Goal: Register for event/course

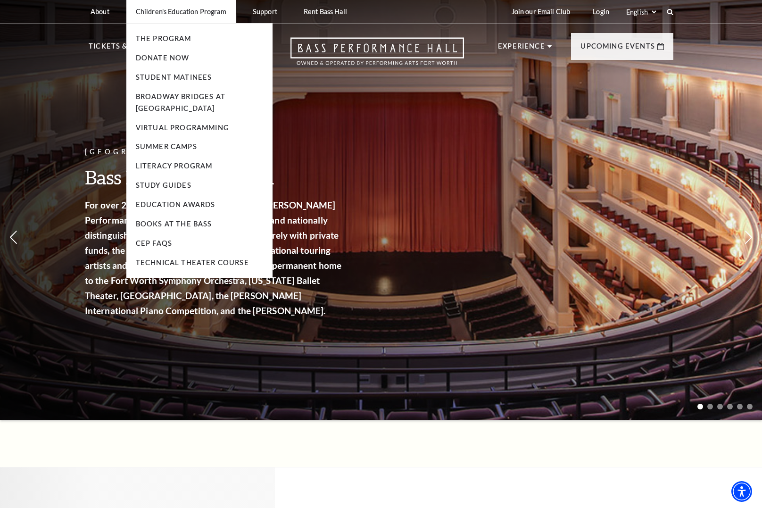
click at [172, 16] on li "Children's Education Program The Program Donate Now Student Matinees Broadway B…" at bounding box center [180, 11] width 109 height 23
click at [171, 41] on link "The Program" at bounding box center [164, 38] width 56 height 8
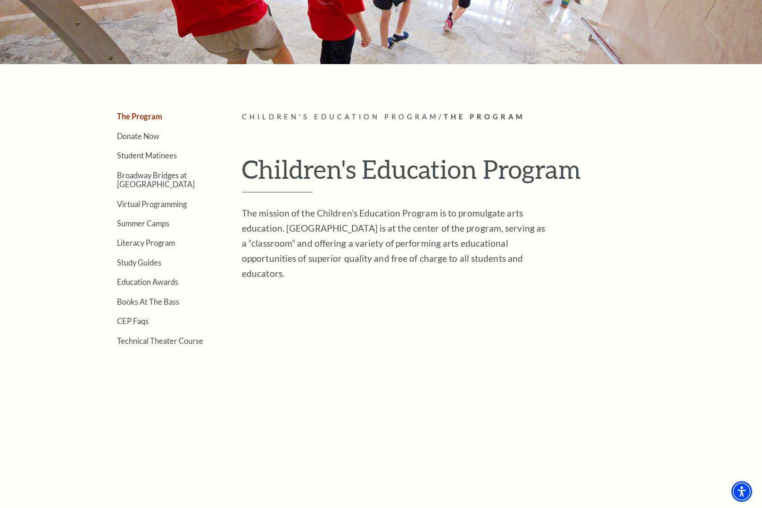
scroll to position [74, 0]
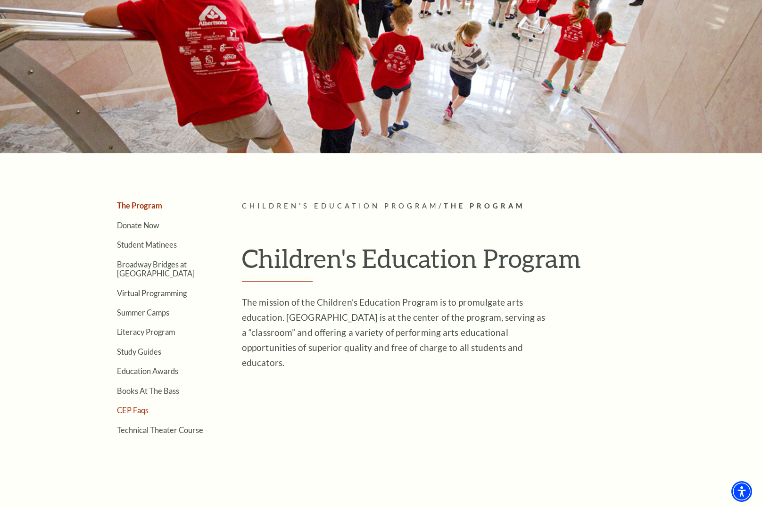
click at [142, 409] on link "CEP Faqs" at bounding box center [133, 409] width 32 height 9
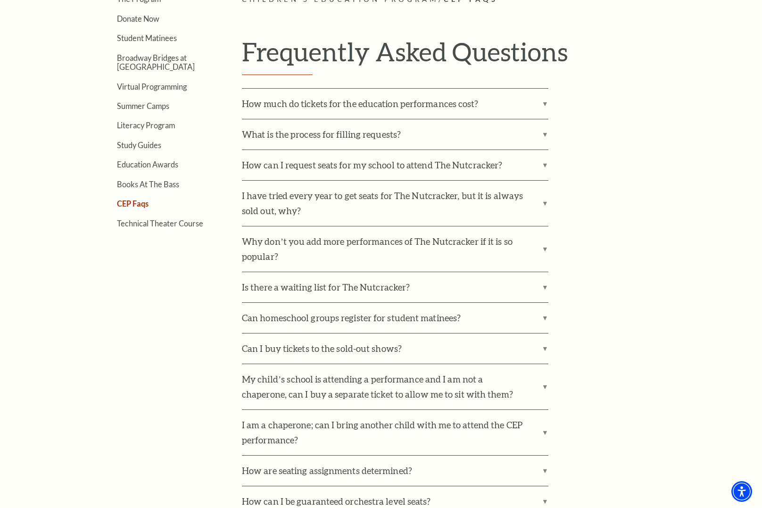
scroll to position [236, 0]
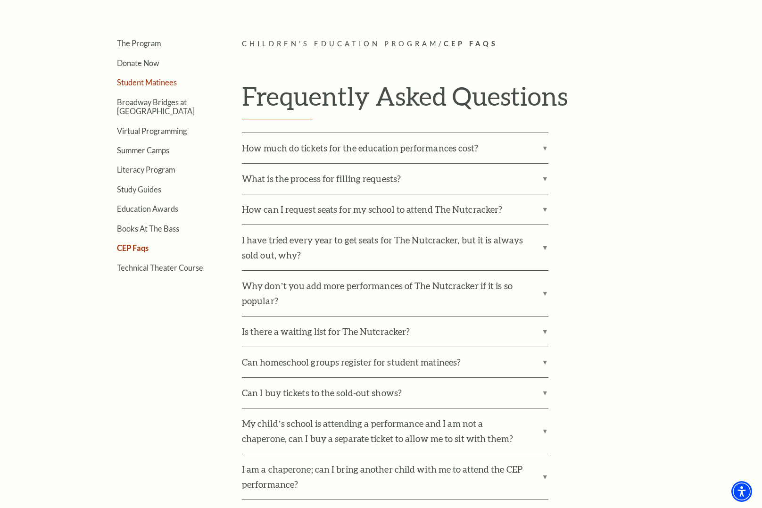
click at [147, 83] on link "Student Matinees" at bounding box center [147, 82] width 60 height 9
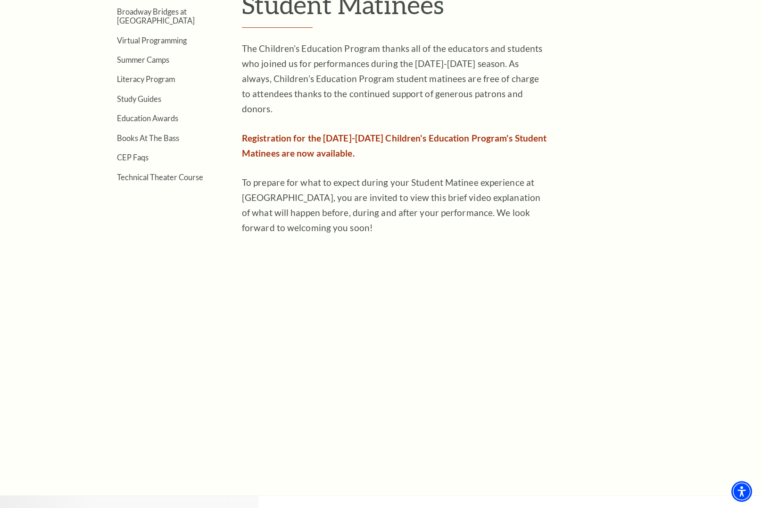
scroll to position [330, 0]
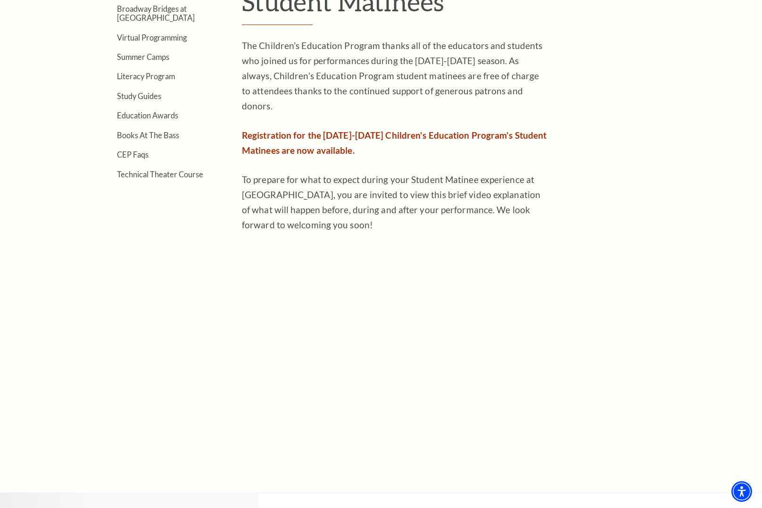
click at [297, 128] on p "Registration for the 2025-2026 Children's Education Program's Student Matinees …" at bounding box center [395, 143] width 306 height 30
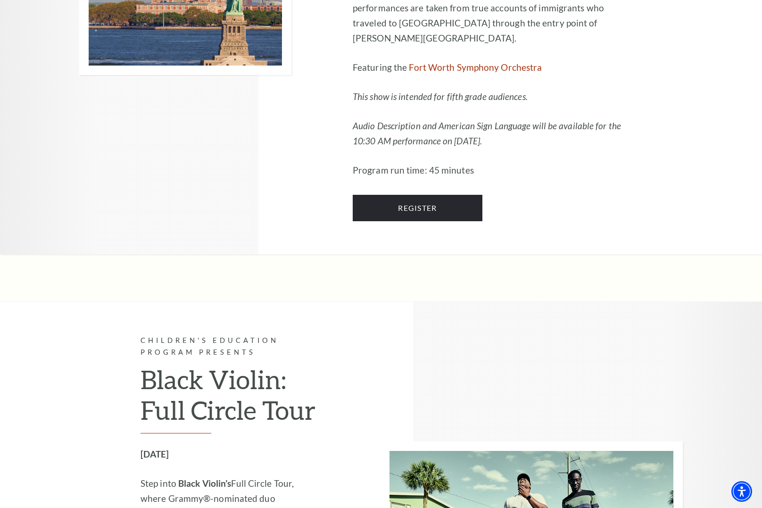
scroll to position [1084, 0]
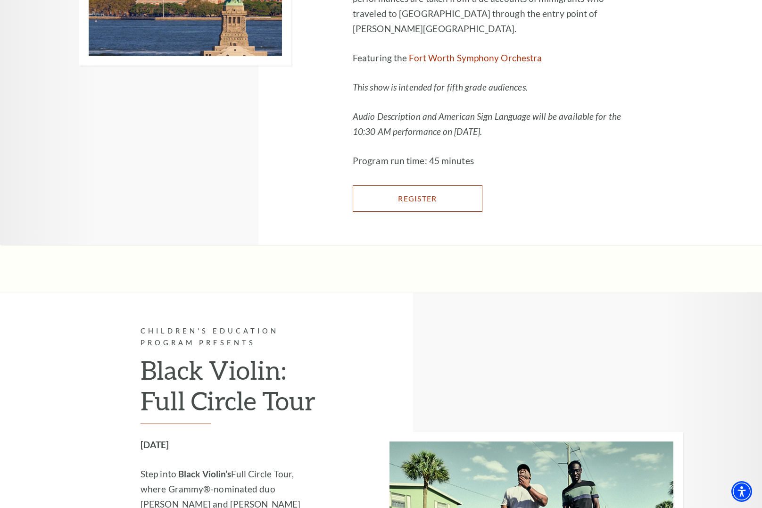
click at [461, 212] on link "Register" at bounding box center [418, 198] width 130 height 26
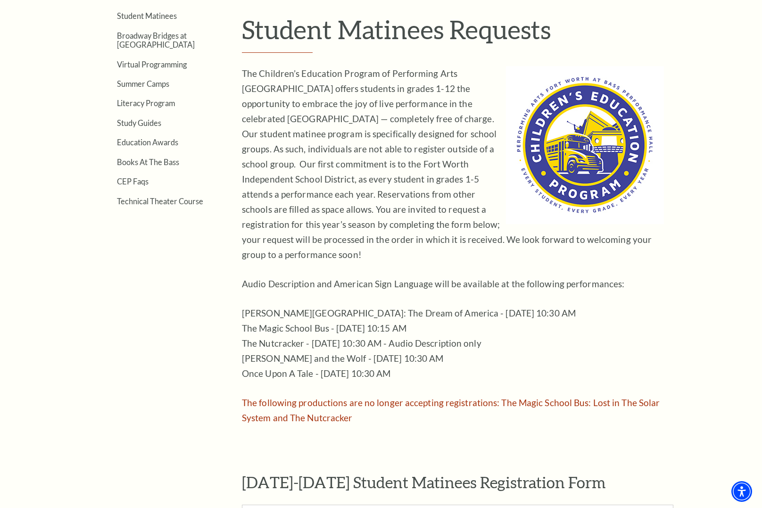
scroll to position [47, 0]
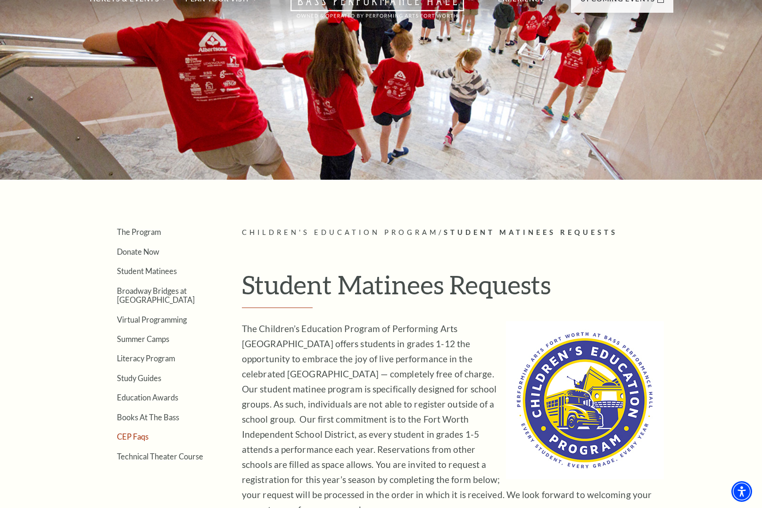
click at [131, 439] on link "CEP Faqs" at bounding box center [133, 436] width 32 height 9
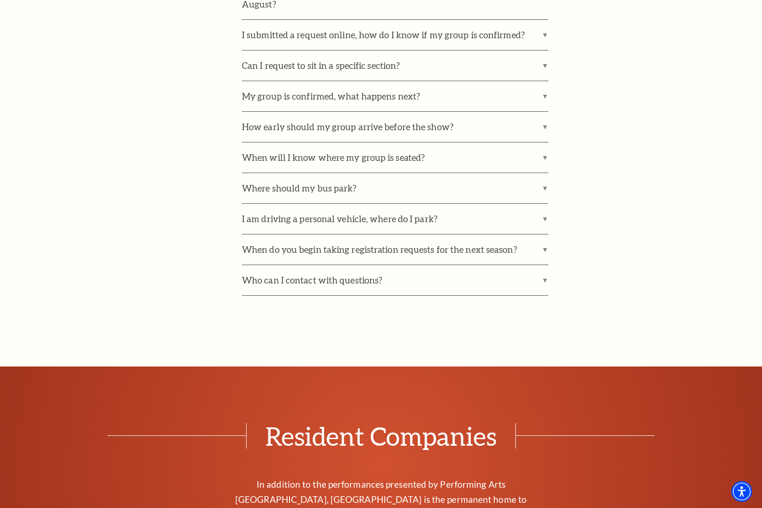
scroll to position [943, 0]
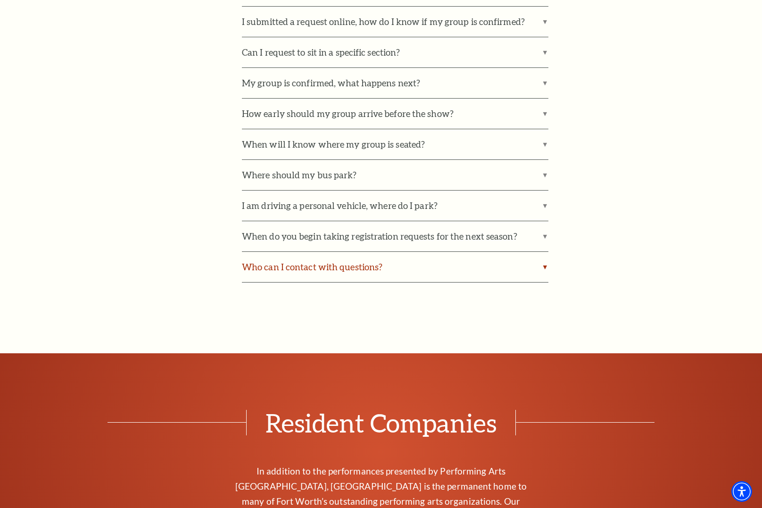
click at [350, 280] on label "Who can I contact with questions?" at bounding box center [395, 267] width 306 height 30
click at [0, 0] on input "Who can I contact with questions?" at bounding box center [0, 0] width 0 height 0
